Goal: Information Seeking & Learning: Find contact information

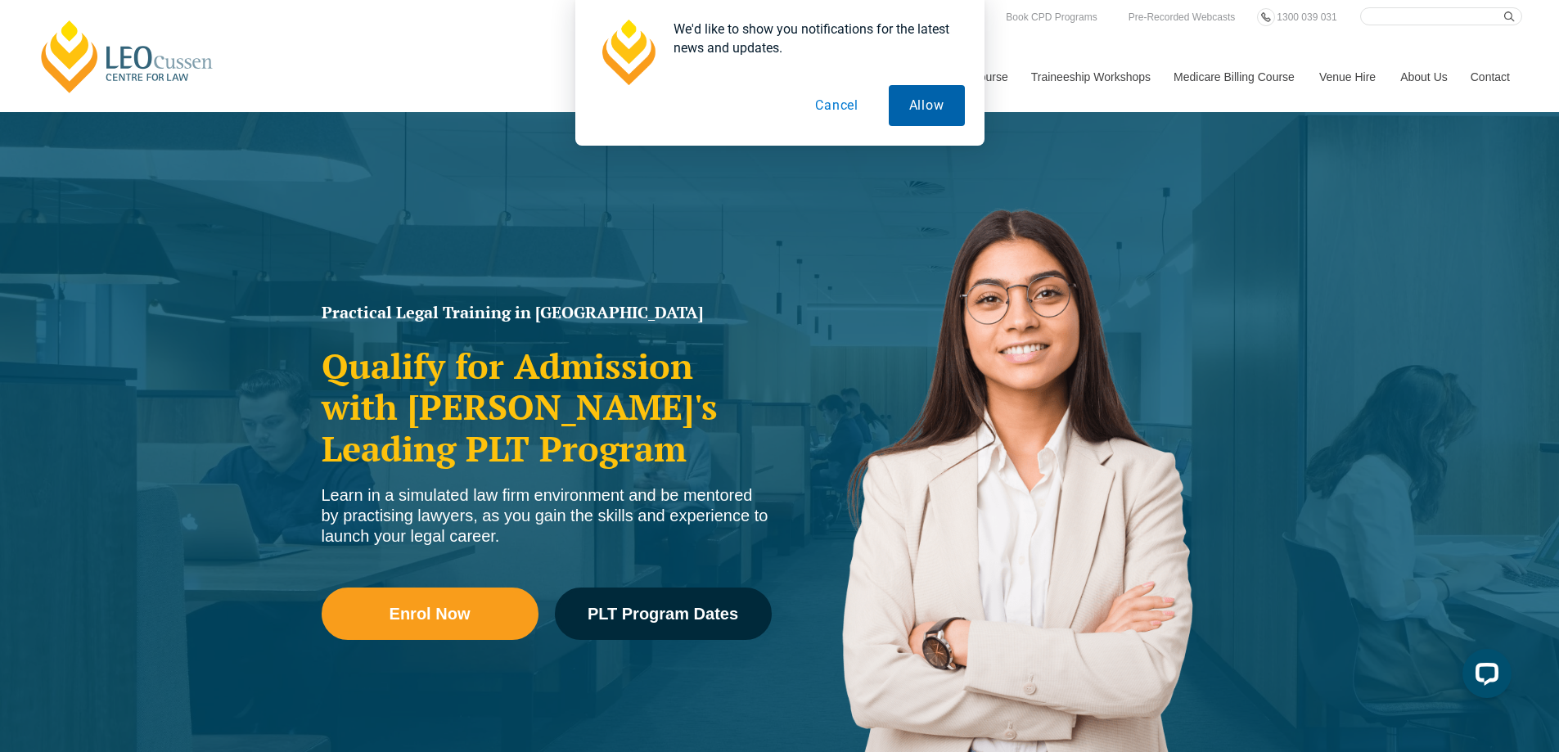
click at [937, 110] on button "Allow" at bounding box center [927, 105] width 76 height 41
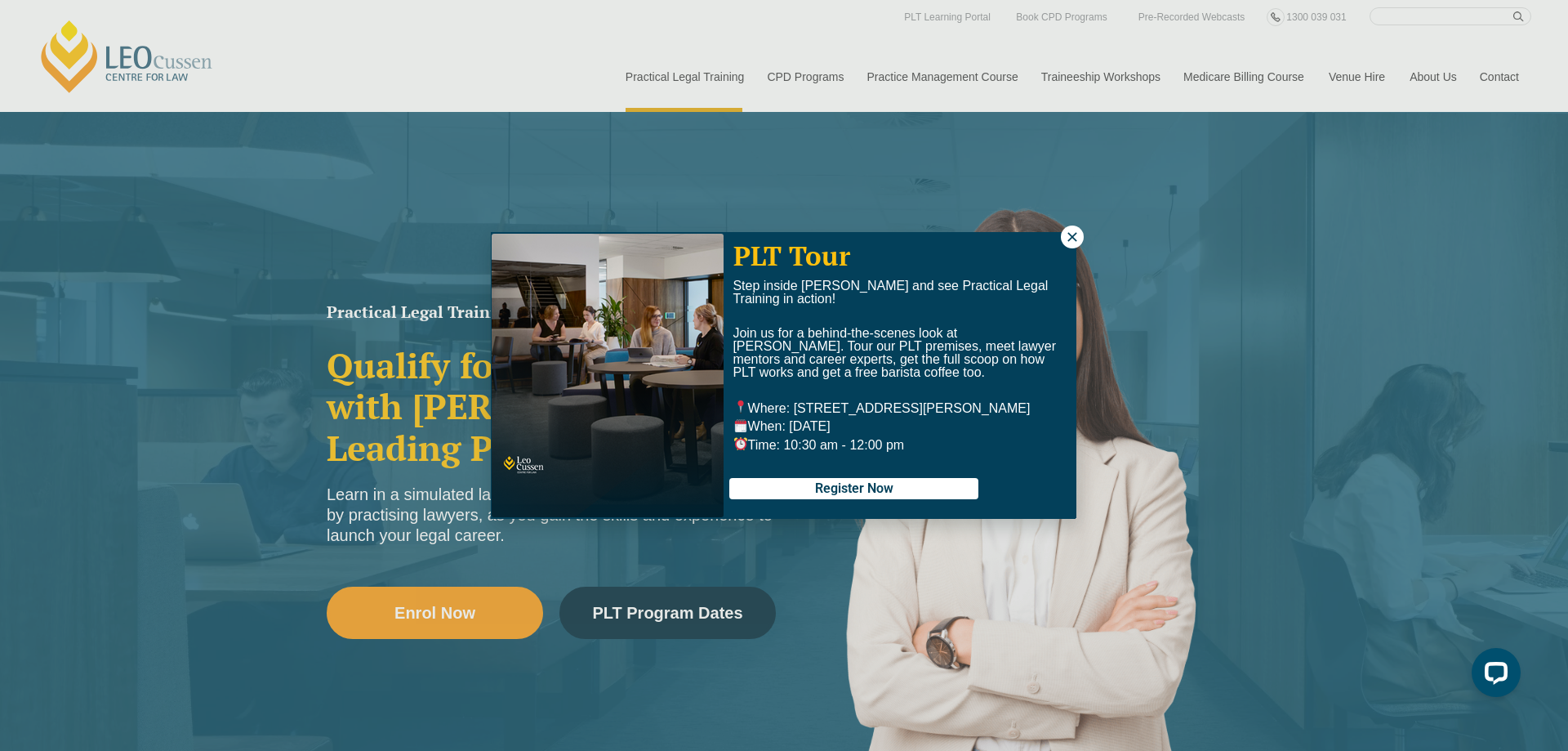
click at [1069, 246] on button at bounding box center [1072, 237] width 23 height 23
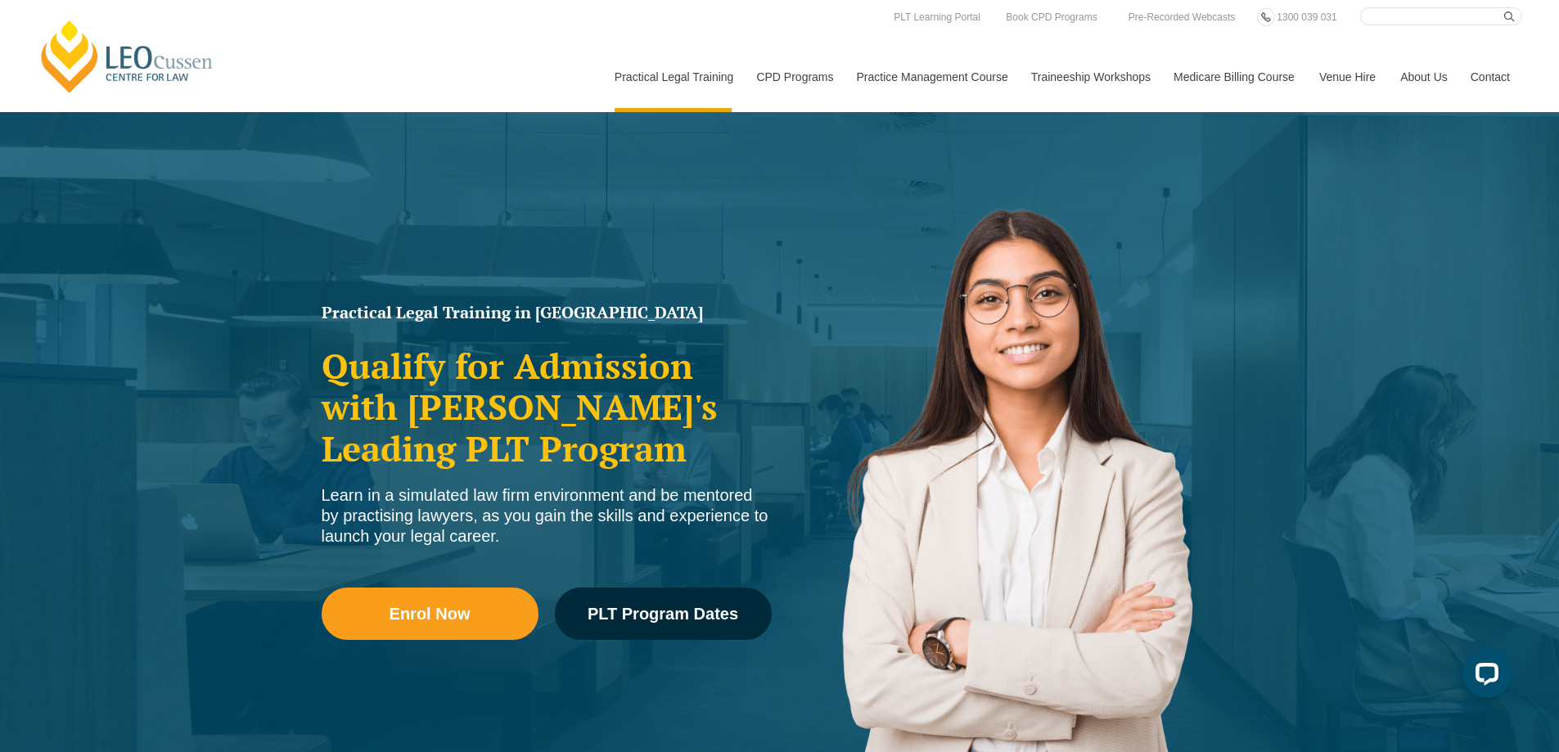
click at [1500, 74] on link "Contact" at bounding box center [1490, 77] width 64 height 70
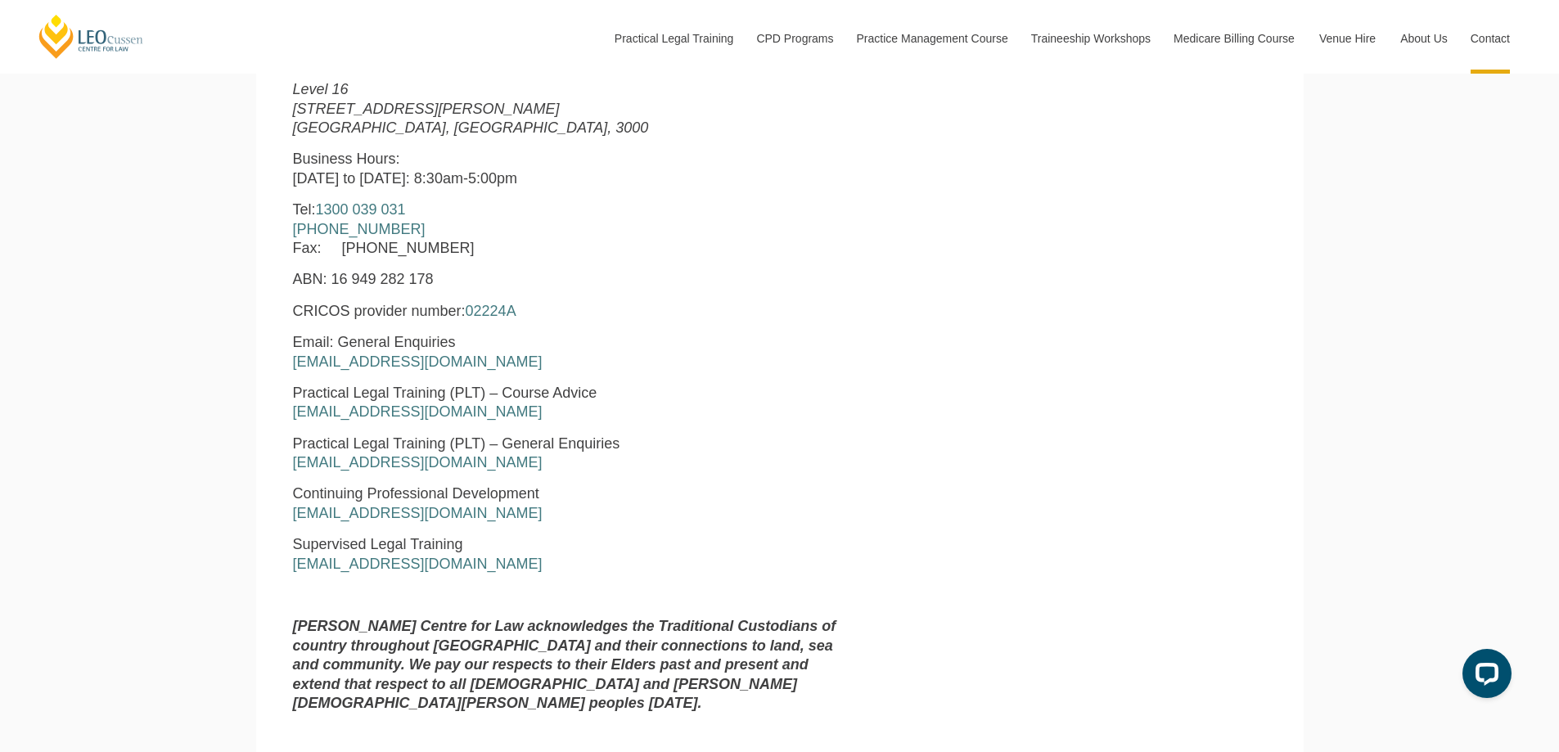
scroll to position [900, 0]
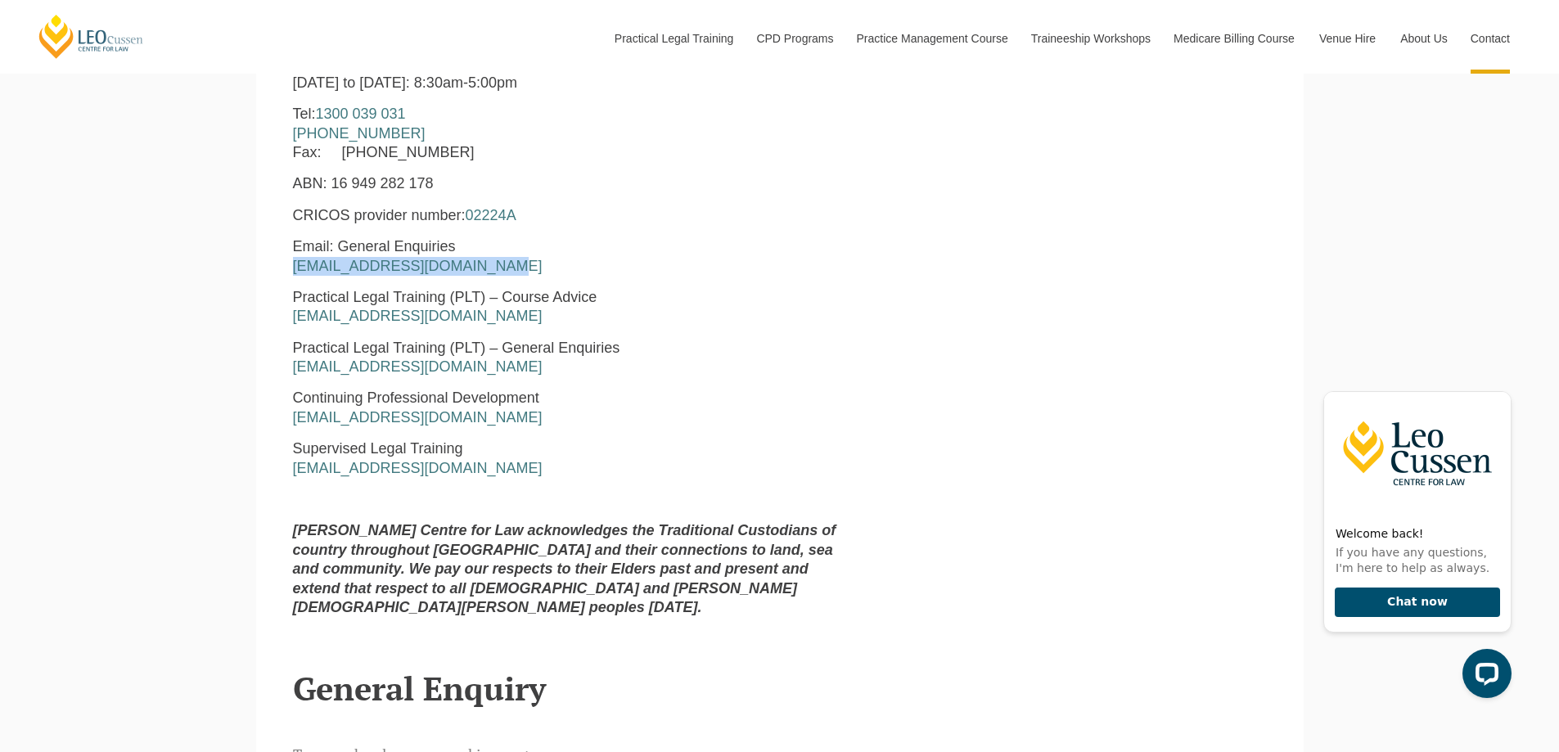
drag, startPoint x: 497, startPoint y: 269, endPoint x: 261, endPoint y: 266, distance: 236.5
click at [261, 266] on section "Leo Cussen Centre for Law Level 16 15 William Street Melbourne, Victoria, 3000 …" at bounding box center [779, 283] width 1047 height 693
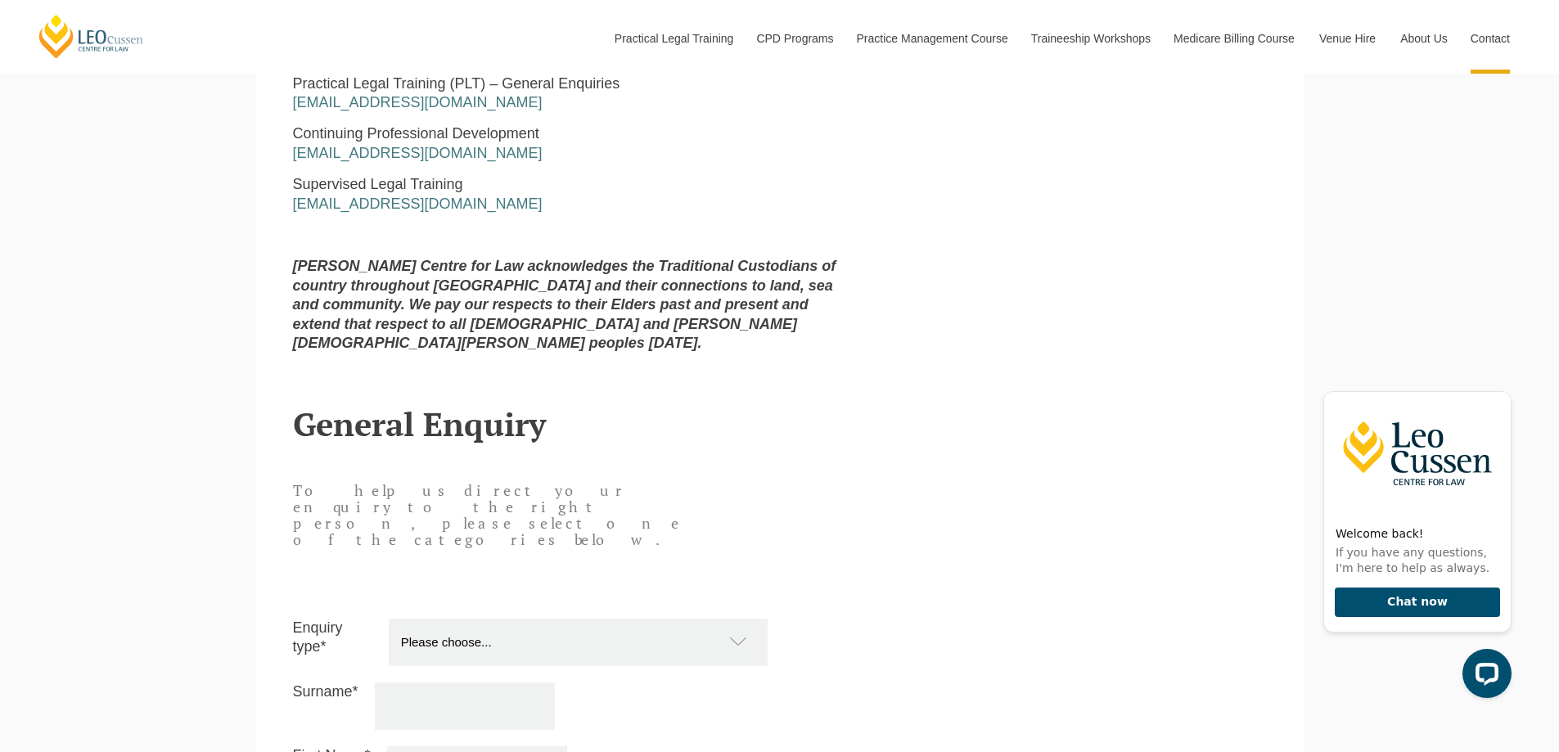
scroll to position [1309, 0]
